Goal: Information Seeking & Learning: Learn about a topic

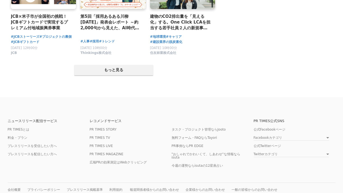
scroll to position [1116, 0]
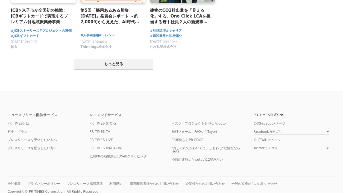
click at [37, 189] on p "Copyright © PR TIMES Corporation. All Rights Reserved." at bounding box center [172, 191] width 328 height 4
click at [47, 146] on link "プレスリリースを配信したい方へ" at bounding box center [32, 148] width 49 height 4
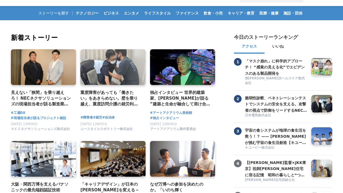
scroll to position [0, 0]
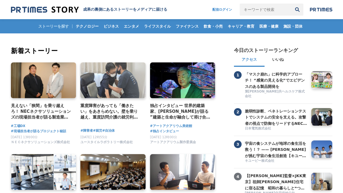
click at [101, 51] on h2 "新着ストーリー" at bounding box center [114, 51] width 206 height 10
click at [253, 10] on input "キーワードで検索" at bounding box center [266, 10] width 52 height 12
type input "講座"
click at [291, 4] on button "検索" at bounding box center [297, 10] width 12 height 12
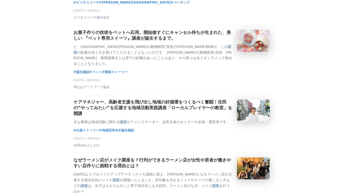
scroll to position [820, 0]
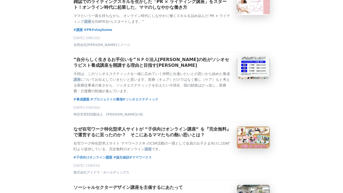
scroll to position [0, 0]
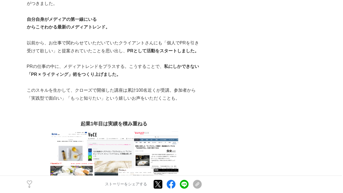
scroll to position [437, 0]
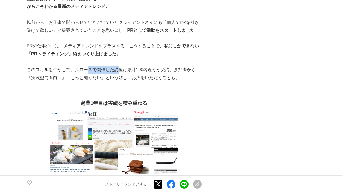
drag, startPoint x: 85, startPoint y: 71, endPoint x: 136, endPoint y: 70, distance: 51.1
click at [119, 70] on p "このスキルを生かして、クローズで開催した講座は累計100名近くが受講。参加者から「実践型で面白い」「もっと知りたい」という嬉しいお声をいただくことも。" at bounding box center [114, 74] width 175 height 16
click at [159, 71] on p "このスキルを生かして、クローズで開催した講座は累計100名近くが受講。参加者から「実践型で面白い」「もっと知りたい」という嬉しいお声をいただくことも。" at bounding box center [114, 74] width 175 height 16
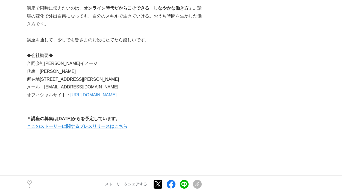
scroll to position [1285, 0]
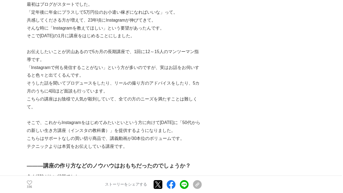
scroll to position [383, 0]
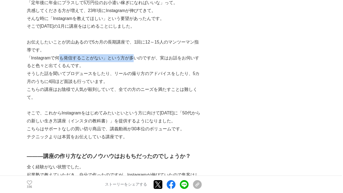
drag, startPoint x: 63, startPoint y: 44, endPoint x: 154, endPoint y: 44, distance: 90.8
click at [136, 54] on p "「Instagramで何も発信することがない」という方が多いのですが、実はお話をお伺いすると色々と出てくるんです。" at bounding box center [114, 62] width 175 height 16
click at [173, 54] on p "「Instagramで何も発信することがない」という方が多いのですが、実はお話をお伺いすると色々と出てくるんです。" at bounding box center [114, 62] width 175 height 16
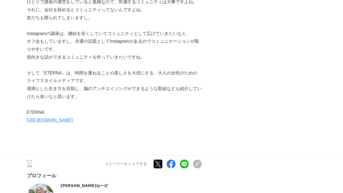
scroll to position [683, 0]
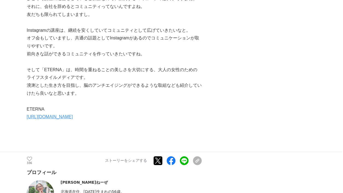
click at [50, 114] on link "https://eternaonline.jp/" at bounding box center [50, 116] width 46 height 5
